Goal: Task Accomplishment & Management: Use online tool/utility

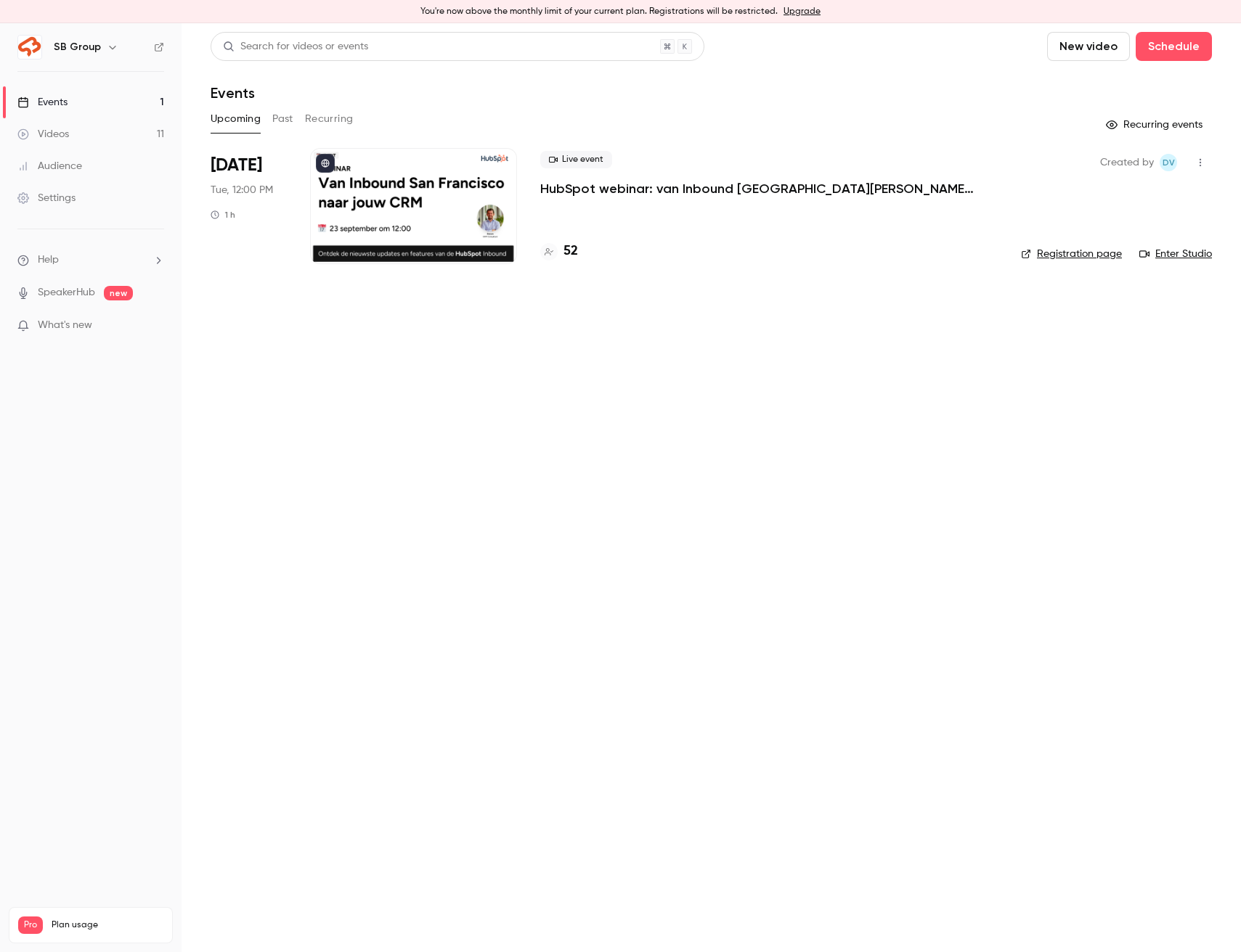
click at [136, 137] on link "Videos 11" at bounding box center [91, 134] width 182 height 32
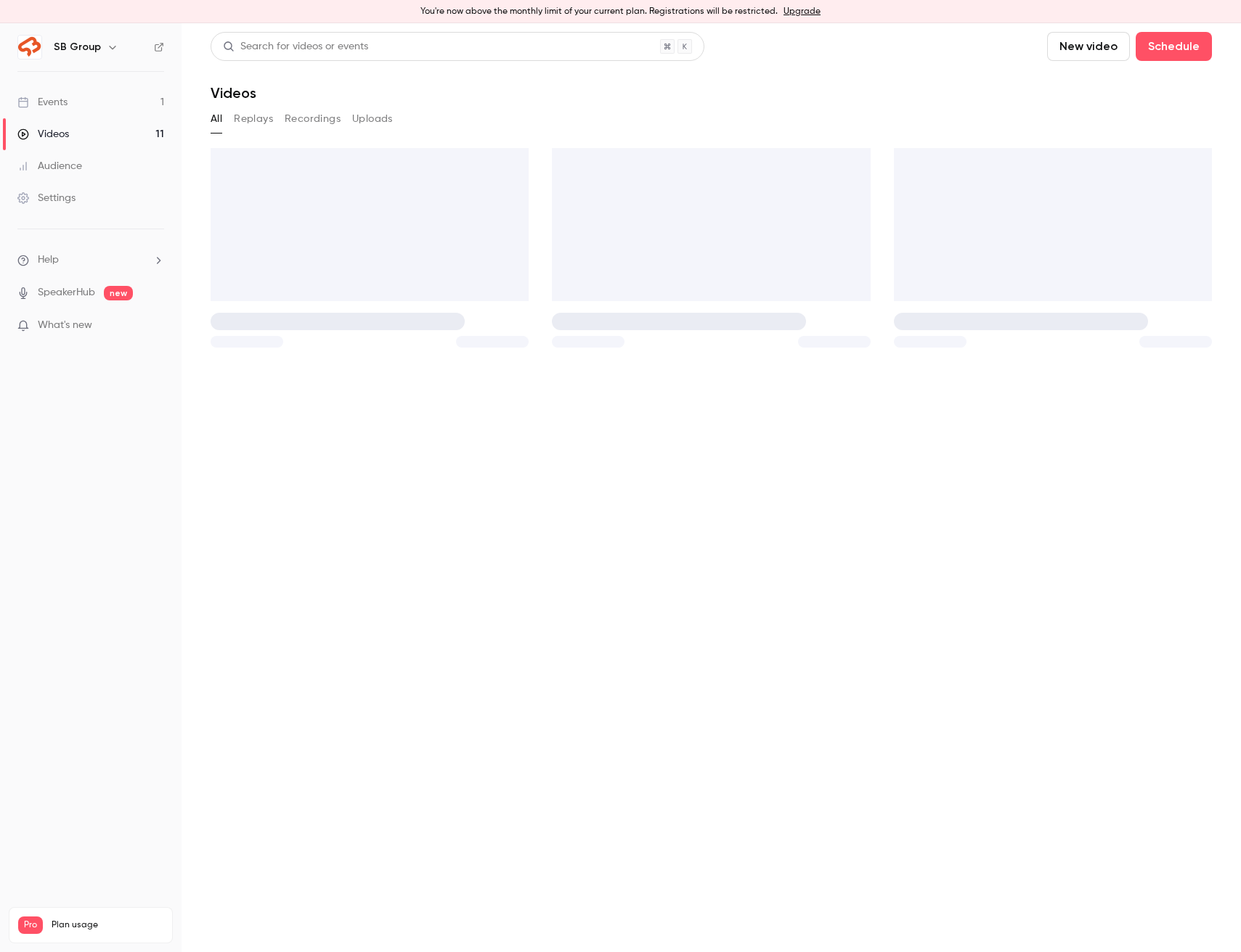
click at [138, 108] on link "Events 1" at bounding box center [91, 102] width 182 height 32
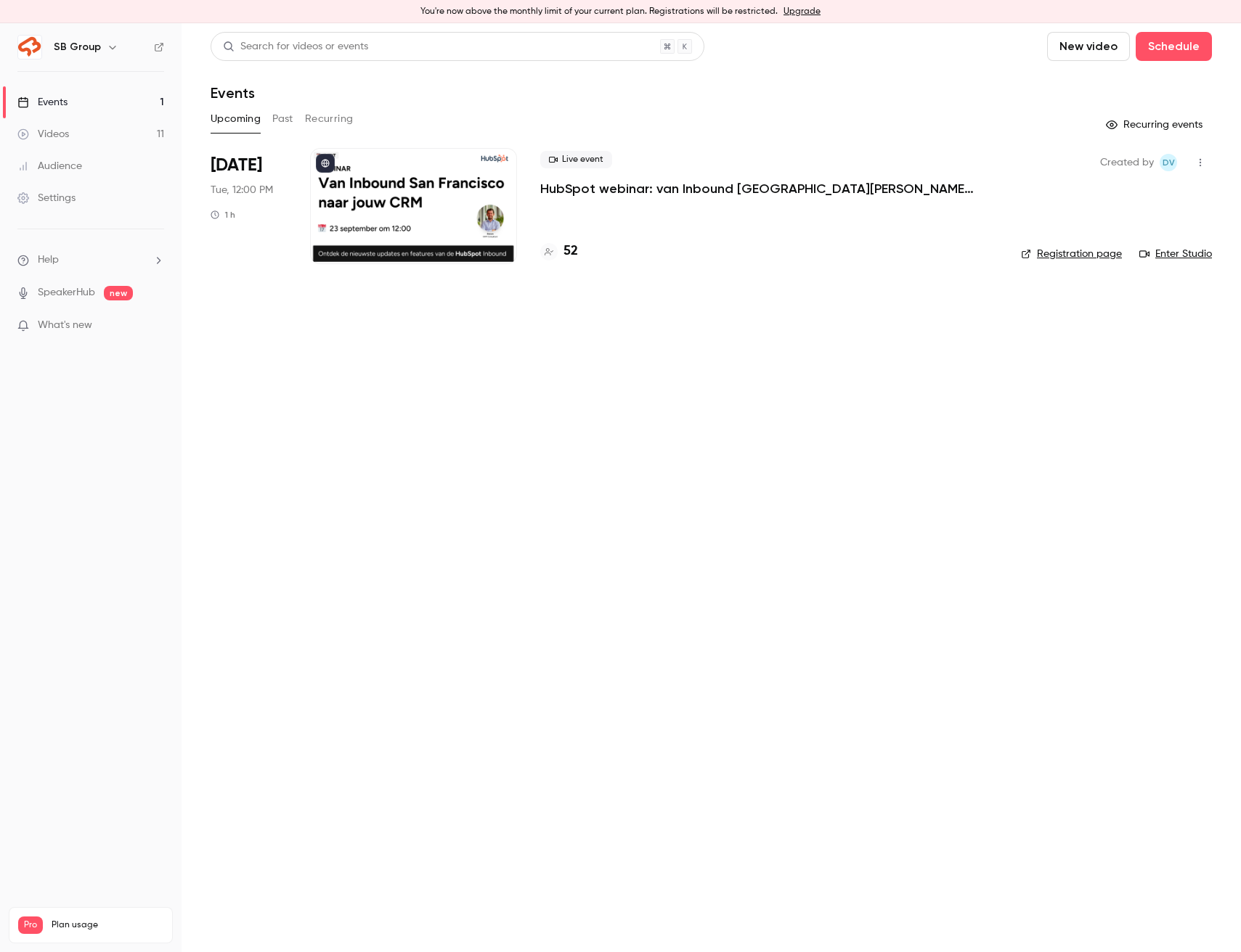
click at [285, 121] on button "Past" at bounding box center [282, 119] width 21 height 23
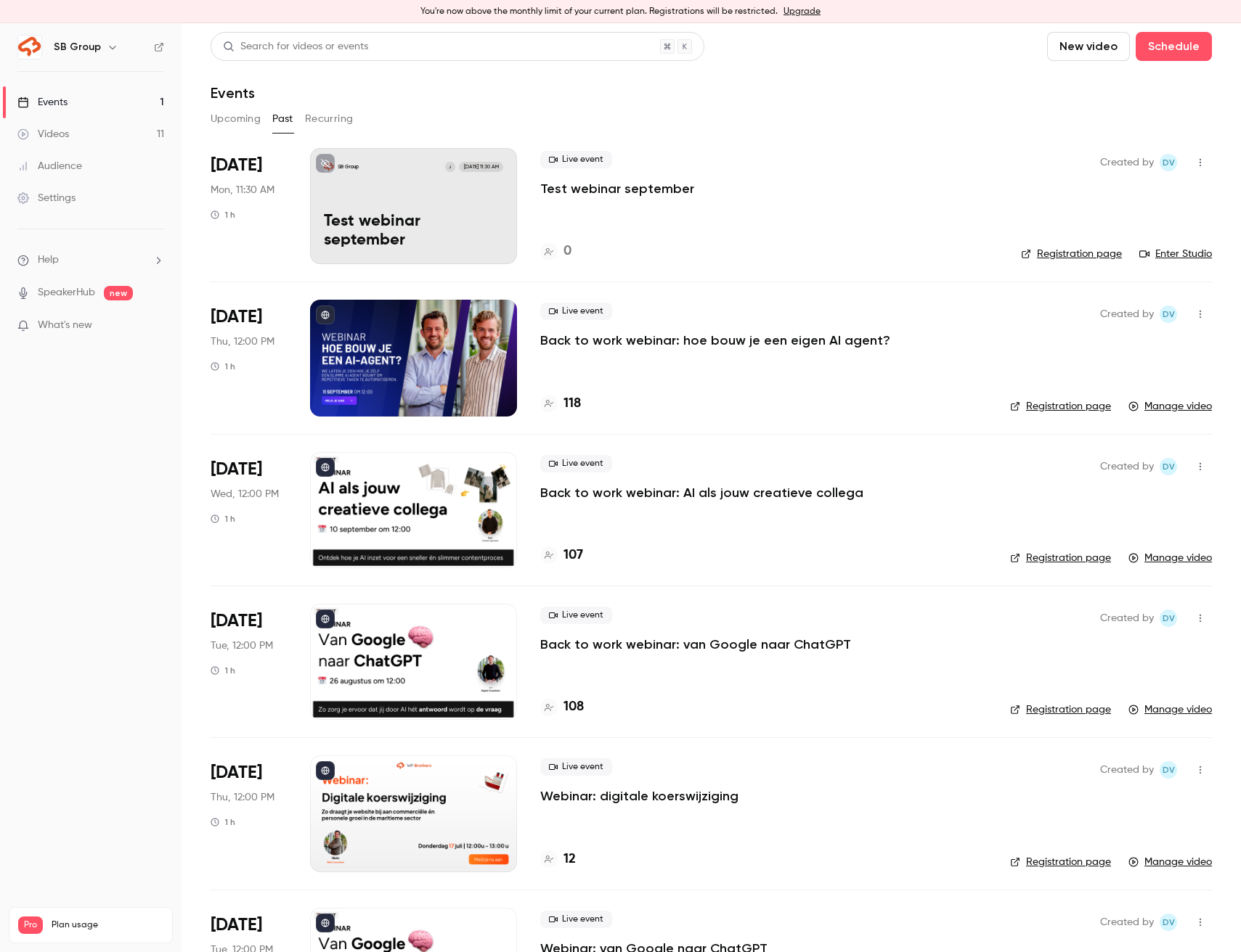
click at [689, 191] on div "Live event Test webinar september" at bounding box center [769, 174] width 458 height 47
click at [1199, 165] on icon "button" at bounding box center [1200, 163] width 2 height 8
click at [1132, 238] on div "Invite to Studio" at bounding box center [1144, 237] width 110 height 14
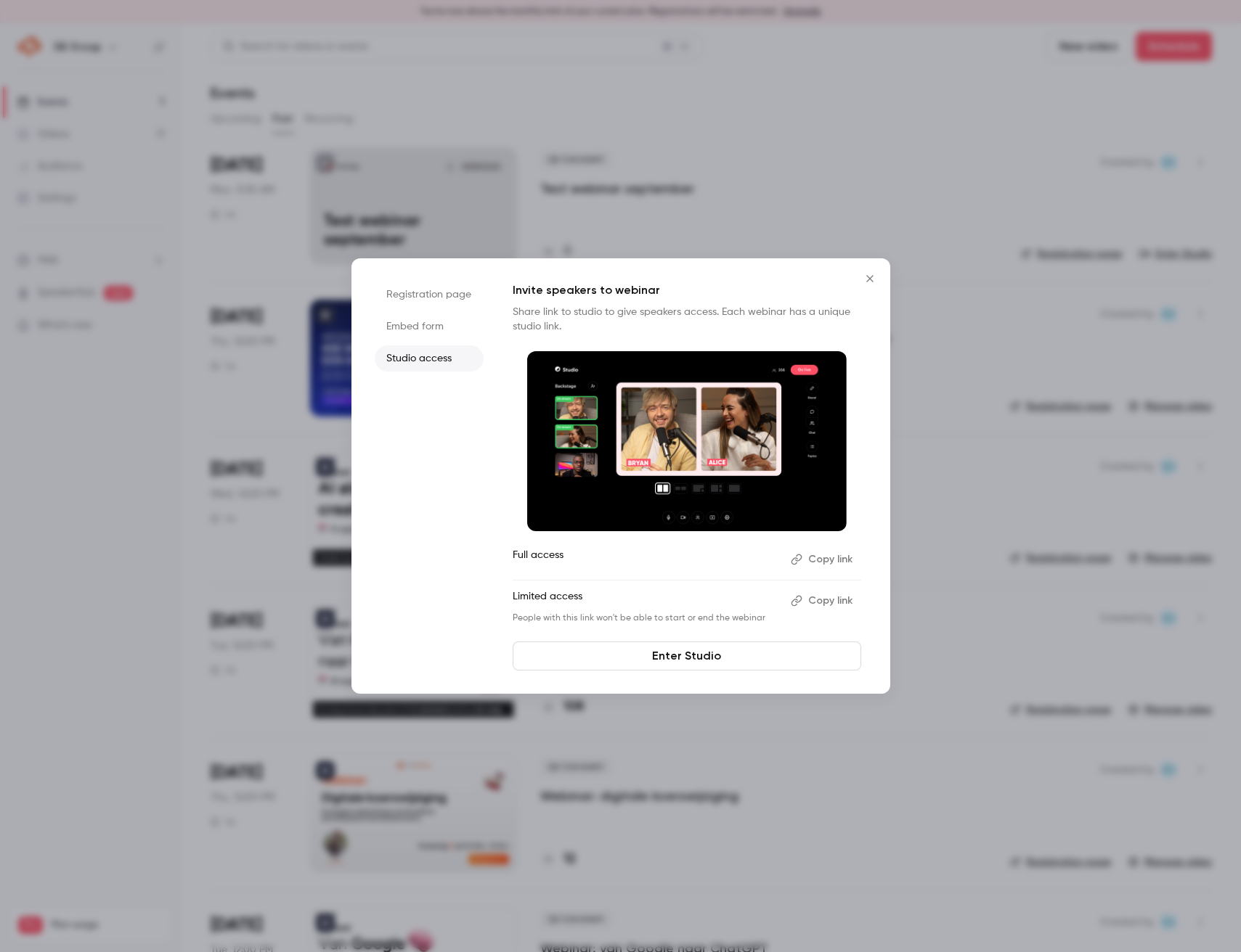
click at [818, 603] on button "Copy link" at bounding box center [823, 601] width 76 height 23
click at [811, 602] on button "Copy link" at bounding box center [823, 601] width 76 height 23
click at [828, 600] on button "Copy link" at bounding box center [823, 601] width 76 height 23
click at [824, 604] on button "Copy link" at bounding box center [823, 601] width 76 height 23
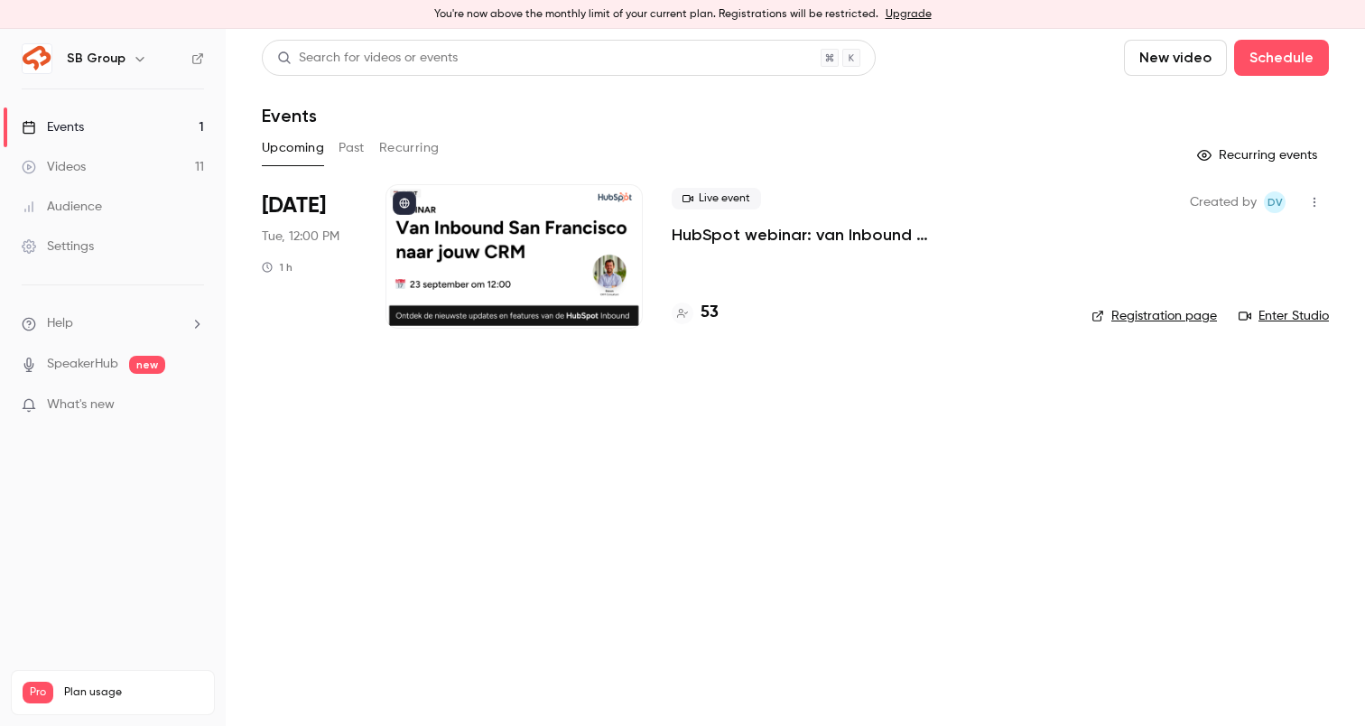
click at [691, 236] on p "HubSpot webinar: van Inbound [GEOGRAPHIC_DATA][PERSON_NAME] jouw CRM" at bounding box center [867, 235] width 391 height 22
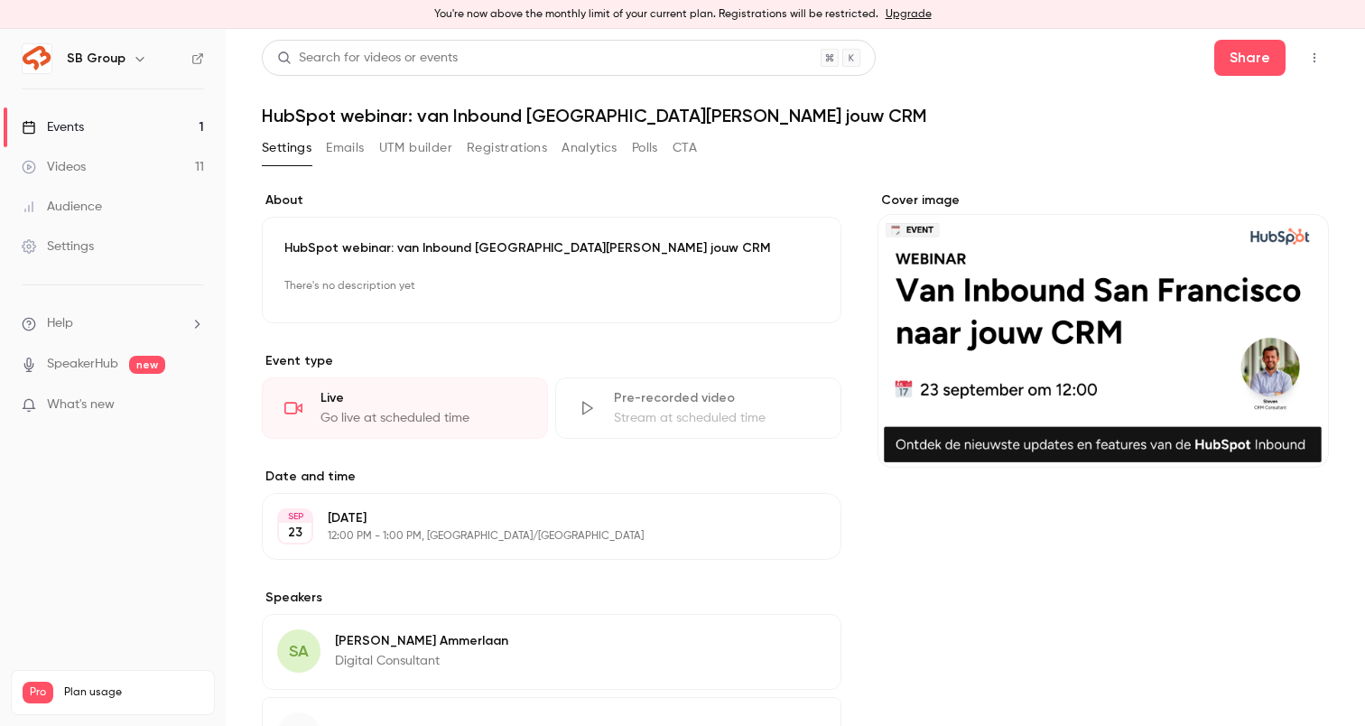
click at [422, 152] on button "UTM builder" at bounding box center [415, 148] width 73 height 29
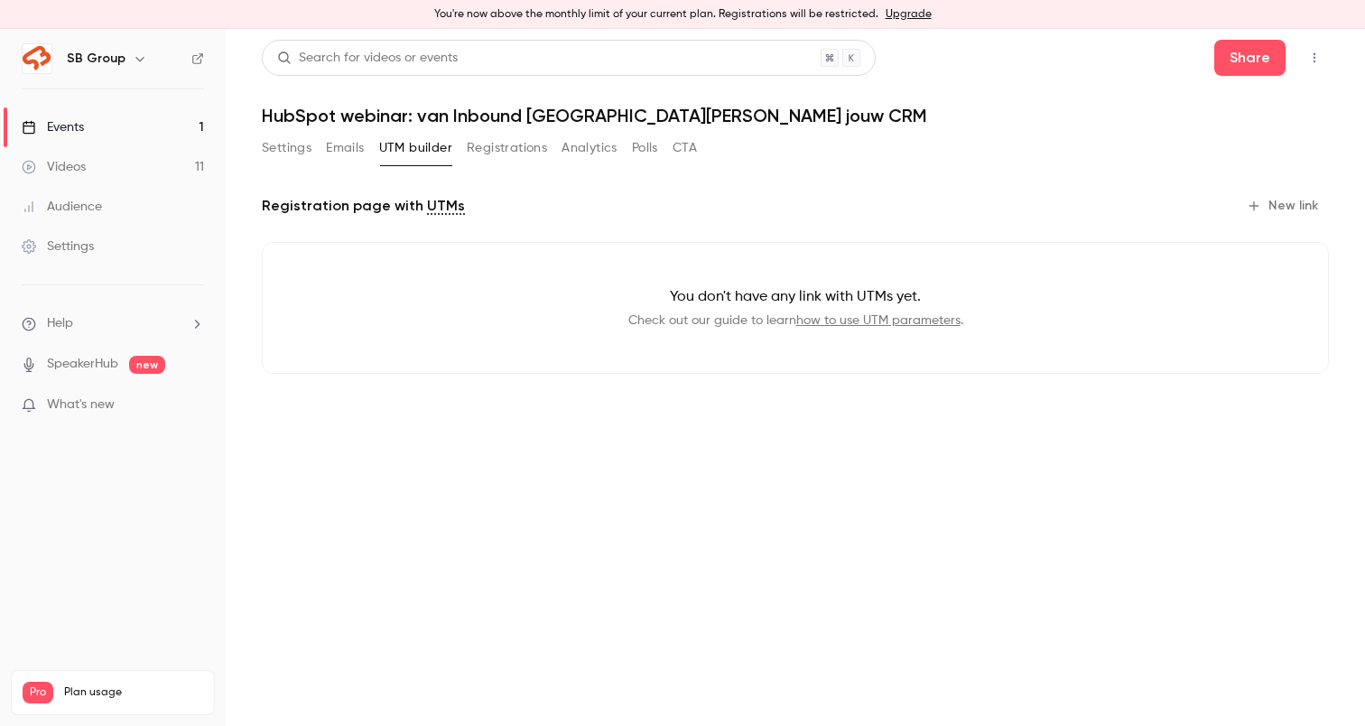
click at [528, 152] on button "Registrations" at bounding box center [507, 148] width 80 height 29
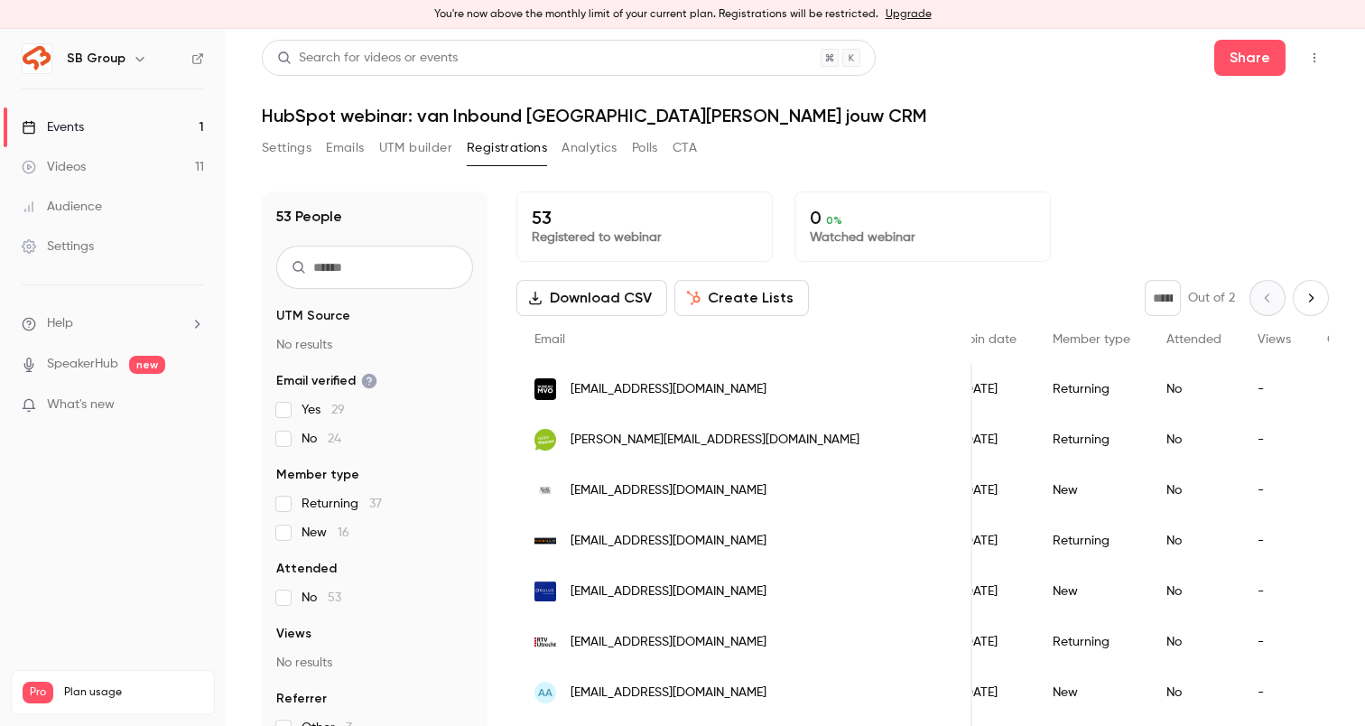
scroll to position [0, 510]
